Goal: Check status: Check status

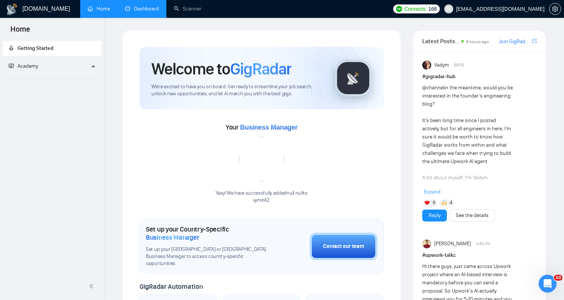
click at [154, 12] on link "Dashboard" at bounding box center [142, 9] width 34 height 6
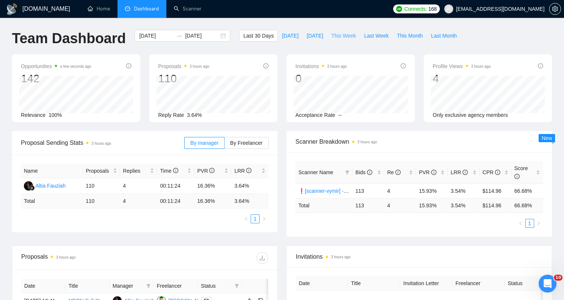
click at [347, 37] on span "This Week" at bounding box center [343, 36] width 25 height 8
type input "[DATE]"
click at [370, 36] on span "Last Week" at bounding box center [376, 36] width 25 height 8
type input "[DATE]"
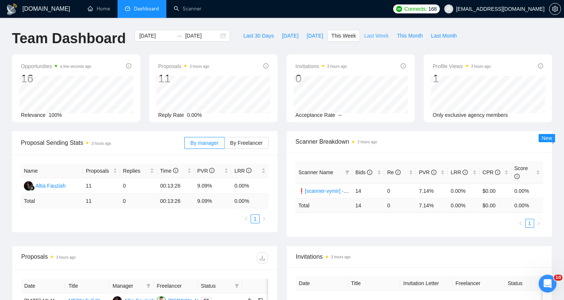
type input "[DATE]"
click at [346, 32] on span "This Week" at bounding box center [343, 36] width 25 height 8
type input "[DATE]"
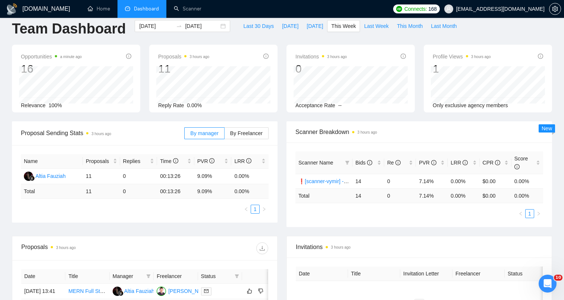
scroll to position [5, 0]
